Goal: Navigation & Orientation: Find specific page/section

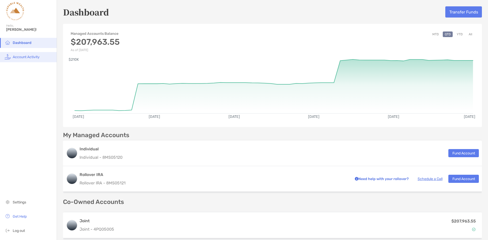
click at [36, 57] on span "Account Activity" at bounding box center [26, 57] width 27 height 4
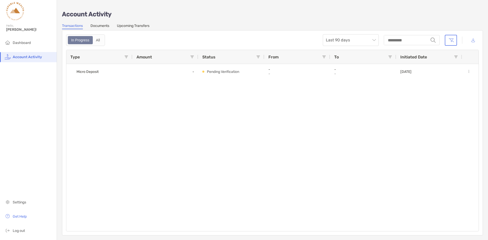
click at [98, 24] on link "Documents" at bounding box center [99, 27] width 19 height 6
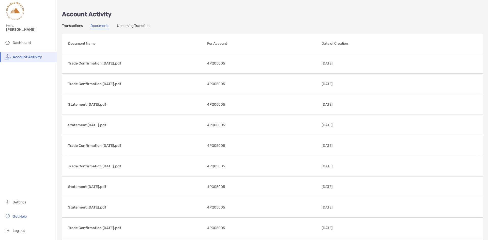
click at [128, 25] on link "Upcoming Transfers" at bounding box center [133, 27] width 33 height 6
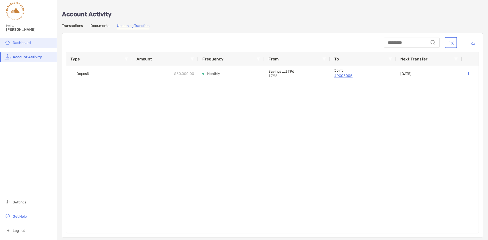
click at [21, 43] on span "Dashboard" at bounding box center [22, 43] width 18 height 4
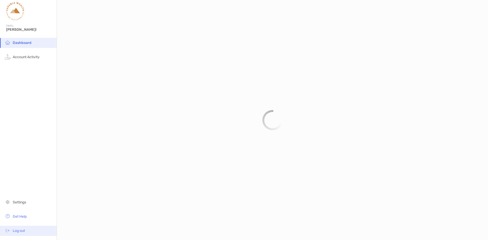
click at [12, 231] on li "Log out" at bounding box center [28, 231] width 57 height 10
